Goal: Task Accomplishment & Management: Complete application form

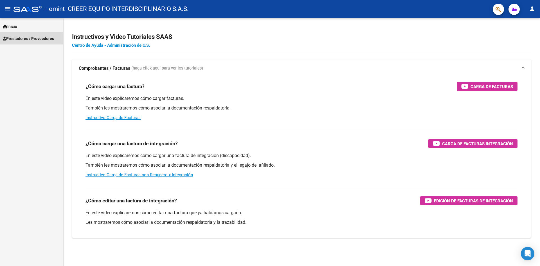
click at [29, 40] on span "Prestadores / Proveedores" at bounding box center [28, 38] width 51 height 6
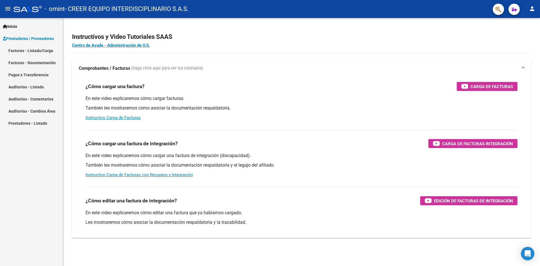
click at [44, 53] on link "Facturas - Listado/Carga" at bounding box center [31, 50] width 63 height 12
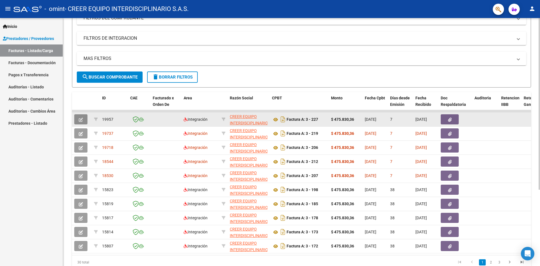
click at [86, 120] on button "button" at bounding box center [80, 119] width 13 height 10
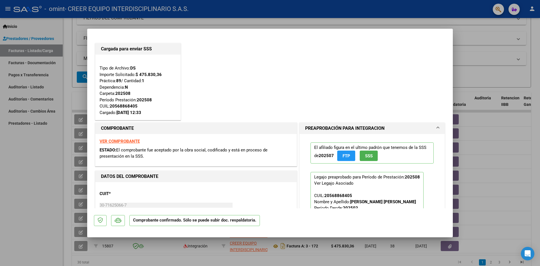
click at [475, 76] on div at bounding box center [270, 133] width 540 height 266
type input "$ 0,00"
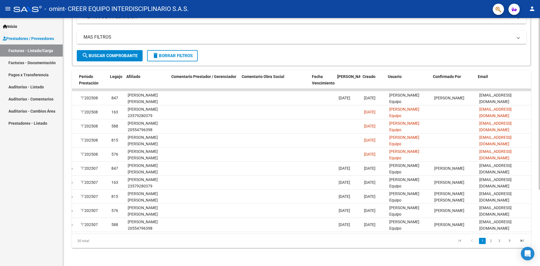
scroll to position [0, 725]
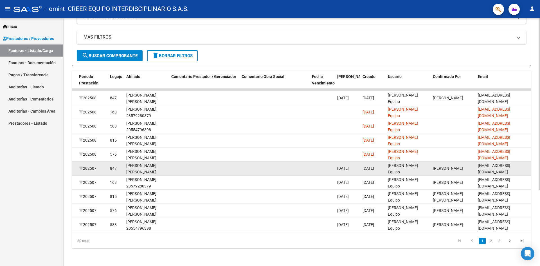
drag, startPoint x: 127, startPoint y: 161, endPoint x: 167, endPoint y: 162, distance: 40.2
click at [167, 162] on datatable-body-cell "[PERSON_NAME] [PERSON_NAME] 20568868405" at bounding box center [146, 168] width 45 height 14
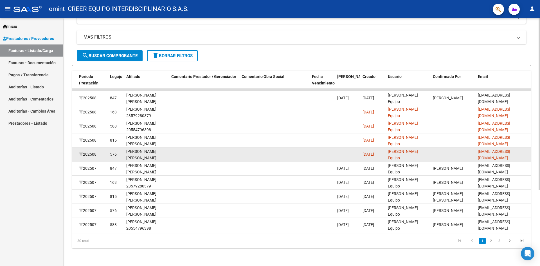
drag, startPoint x: 167, startPoint y: 162, endPoint x: 207, endPoint y: 153, distance: 40.6
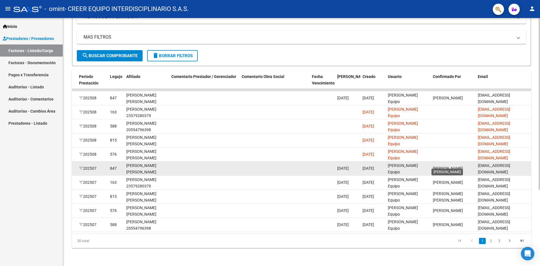
click at [445, 166] on span "[PERSON_NAME]" at bounding box center [447, 168] width 30 height 4
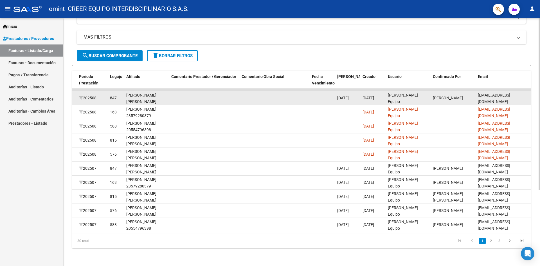
drag, startPoint x: 128, startPoint y: 94, endPoint x: 146, endPoint y: 94, distance: 18.3
click at [146, 94] on div "[PERSON_NAME] [PERSON_NAME] 20568868405" at bounding box center [146, 101] width 40 height 19
click at [187, 94] on datatable-body-cell at bounding box center [204, 98] width 70 height 14
